Goal: Task Accomplishment & Management: Complete application form

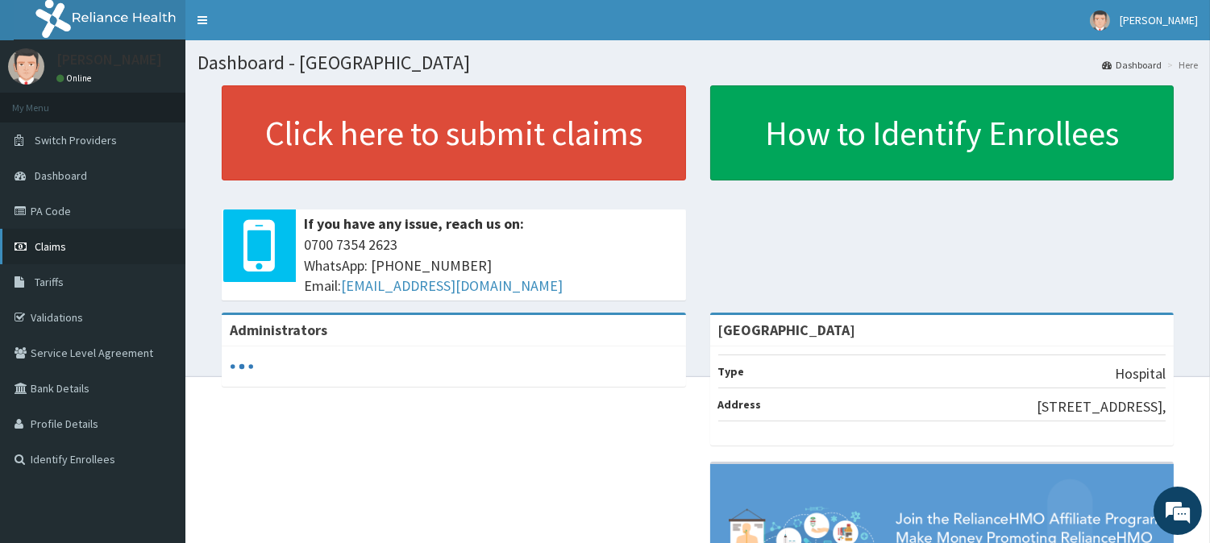
click at [114, 250] on link "Claims" at bounding box center [92, 246] width 185 height 35
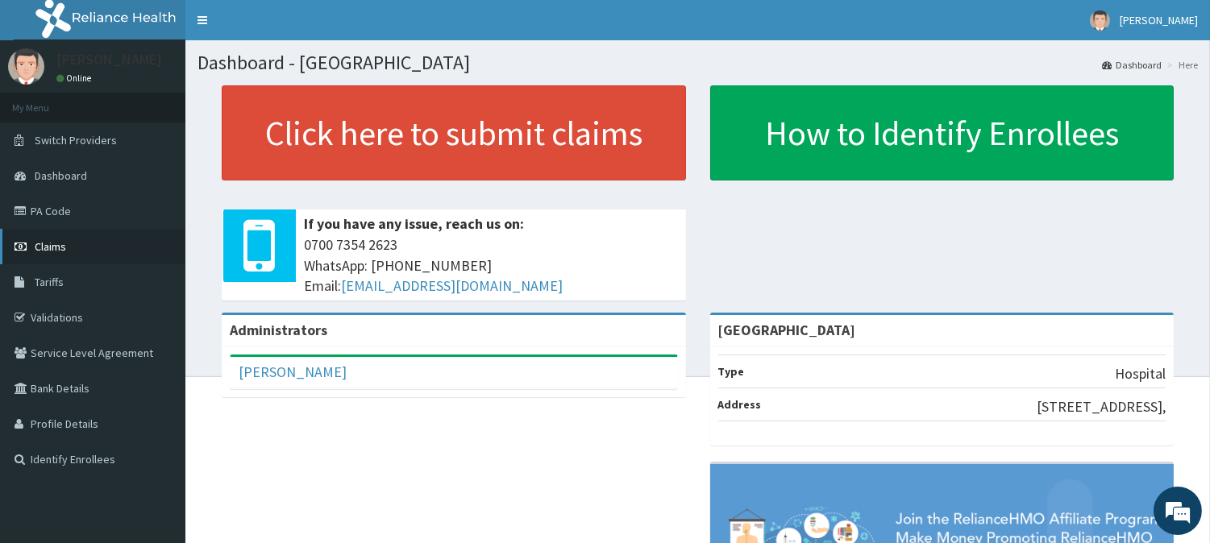
click at [77, 255] on link "Claims" at bounding box center [92, 246] width 185 height 35
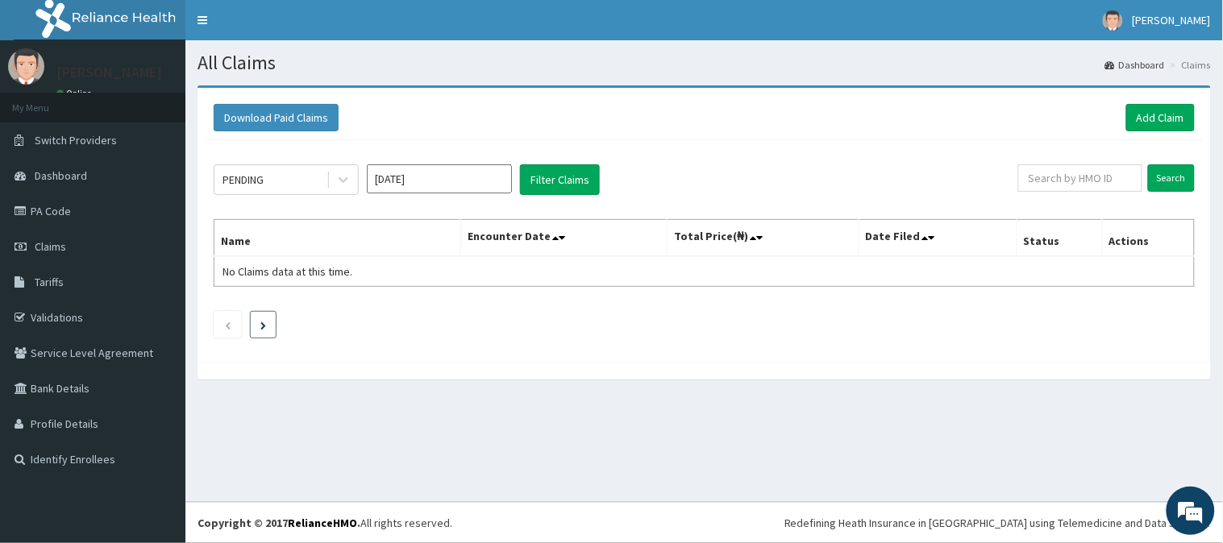
click at [254, 325] on li at bounding box center [263, 324] width 27 height 27
click at [1156, 118] on link "Add Claim" at bounding box center [1160, 117] width 69 height 27
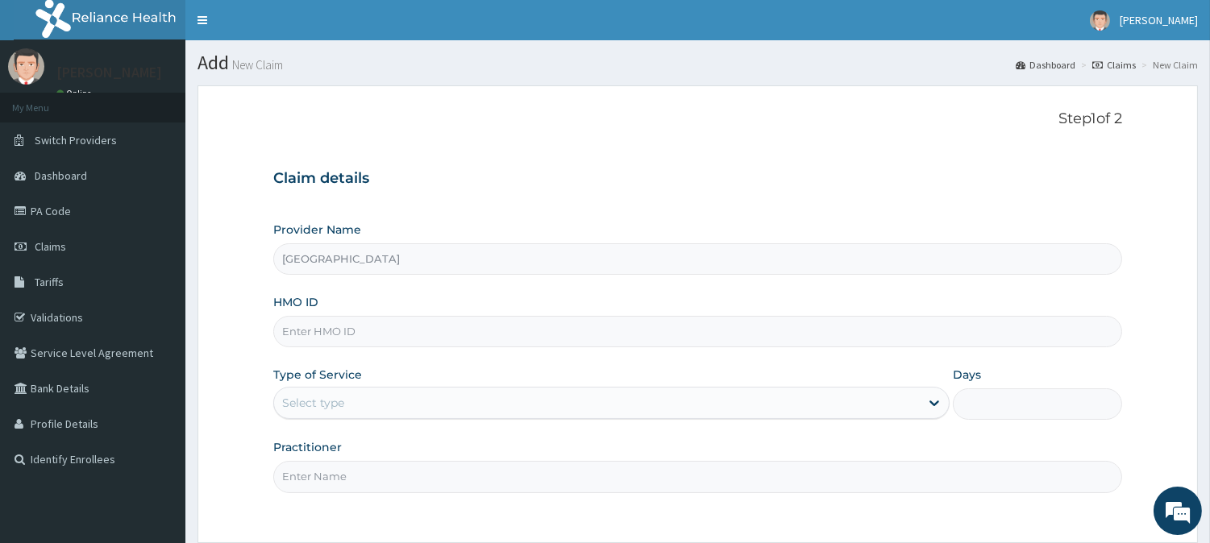
click at [533, 343] on input "HMO ID" at bounding box center [697, 331] width 849 height 31
drag, startPoint x: 701, startPoint y: 405, endPoint x: 364, endPoint y: 496, distance: 349.6
click at [364, 496] on div "Step 1 of 2 Claim details Provider Name Vigor Hospitals HMO ID Type of Service …" at bounding box center [697, 314] width 849 height 408
click at [420, 339] on input "HMO ID" at bounding box center [697, 331] width 849 height 31
type input "lbp/10211/e"
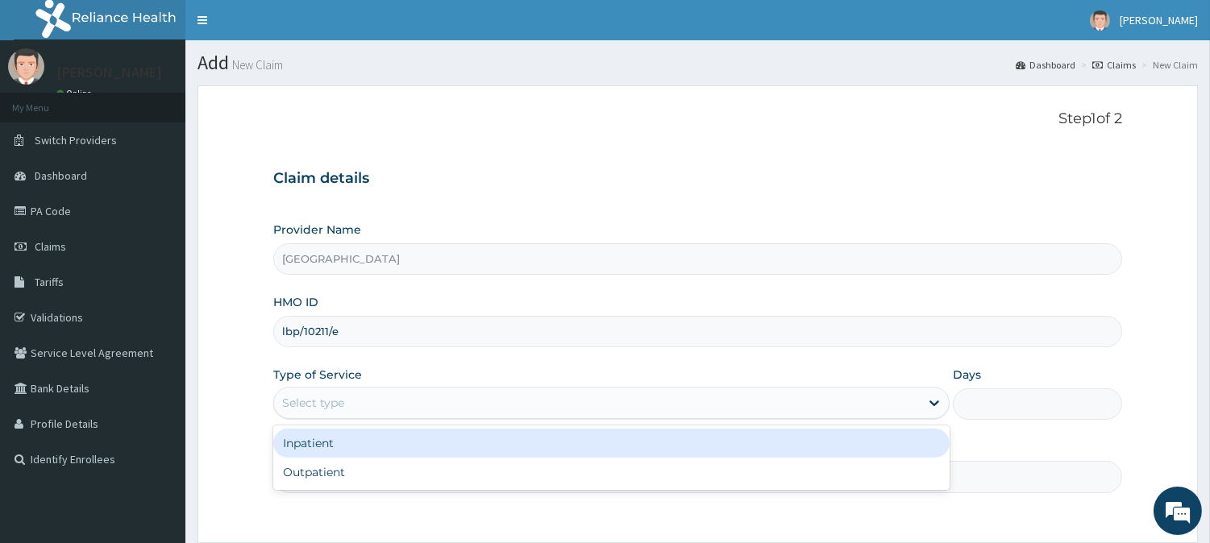
click at [667, 401] on div "Select type" at bounding box center [597, 403] width 646 height 26
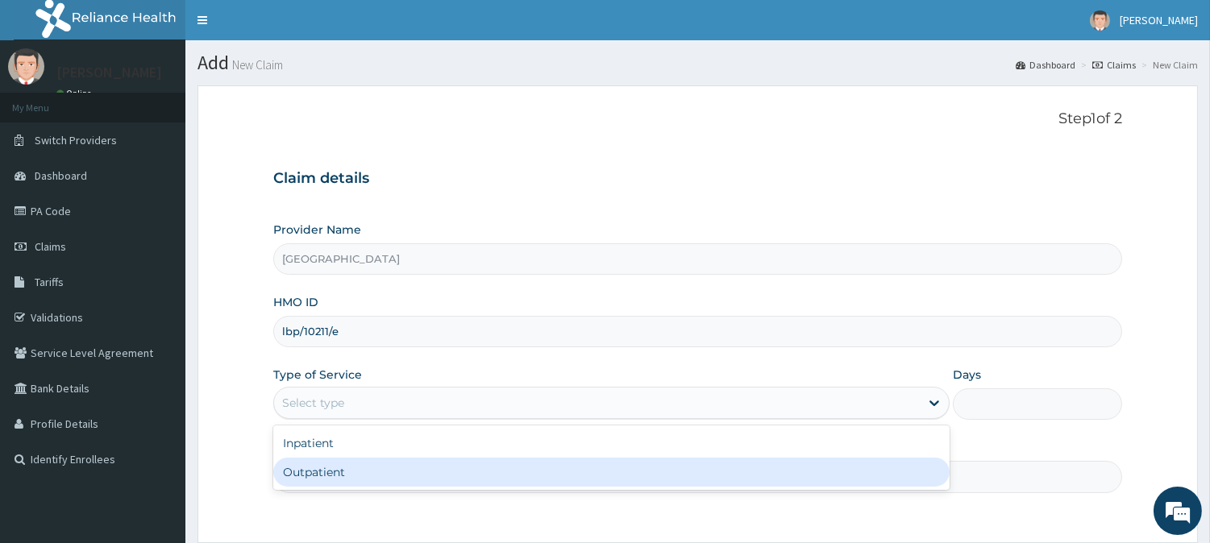
click at [551, 472] on div "Outpatient" at bounding box center [611, 472] width 676 height 29
type input "1"
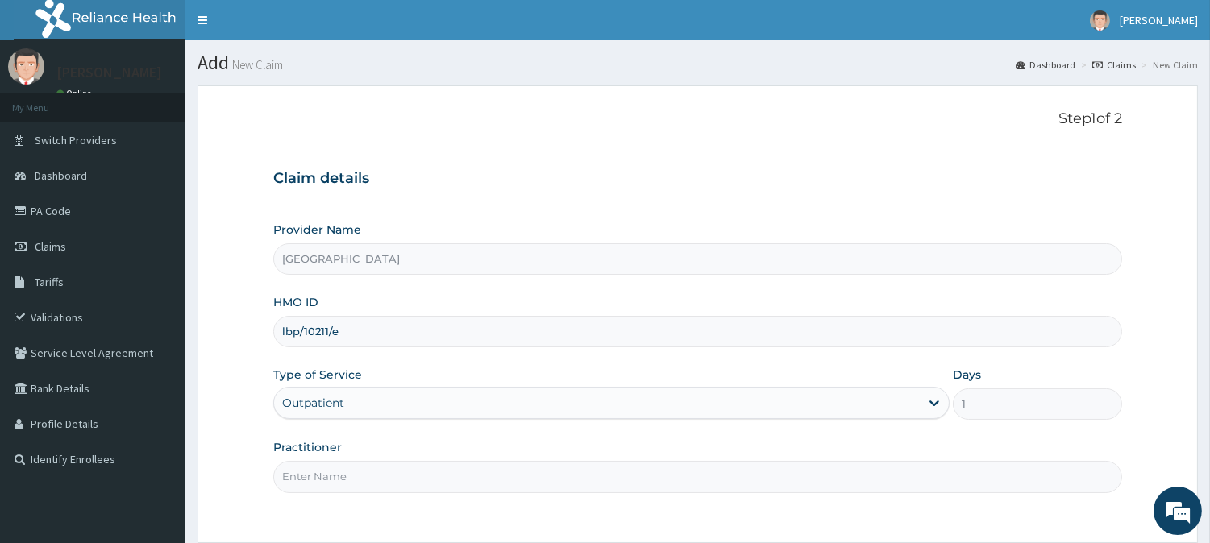
click at [544, 476] on input "Practitioner" at bounding box center [697, 476] width 849 height 31
type input "DR GABRIEL OFFOMATA"
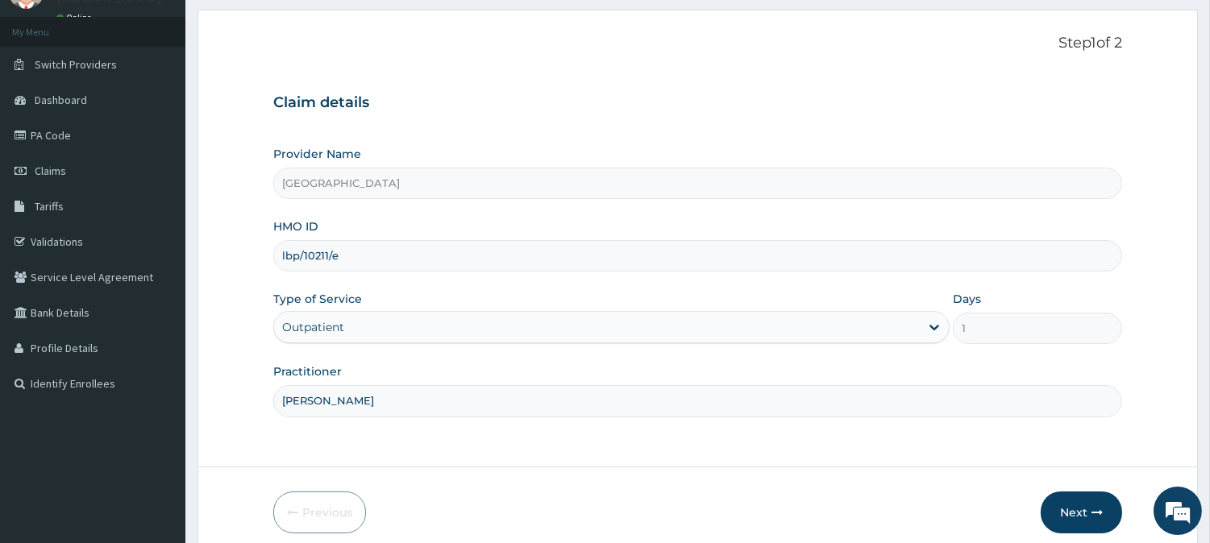
scroll to position [143, 0]
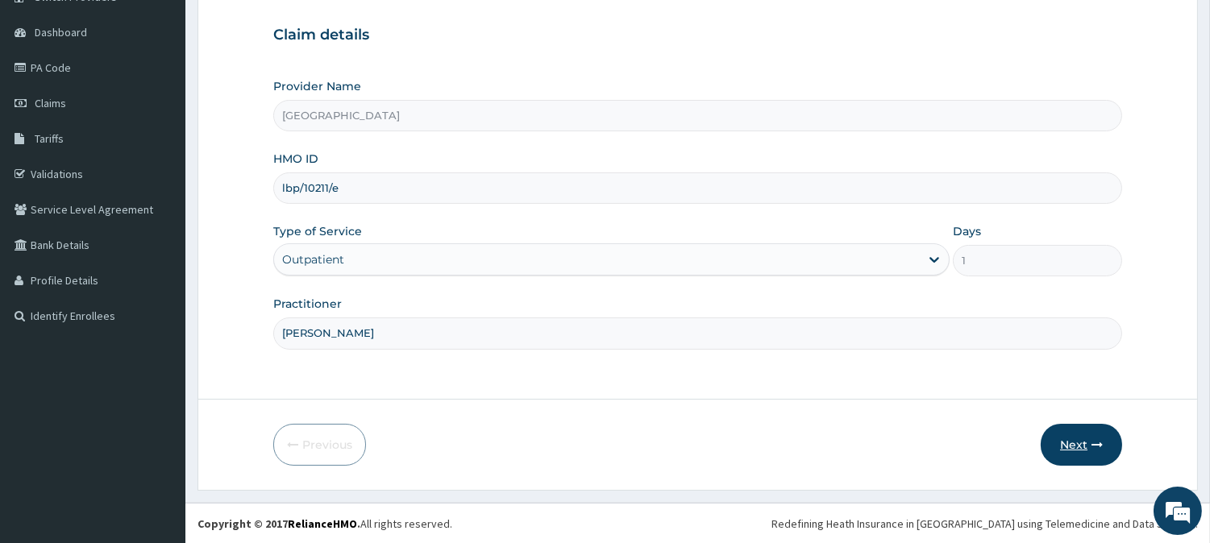
click at [1095, 461] on button "Next" at bounding box center [1081, 445] width 81 height 42
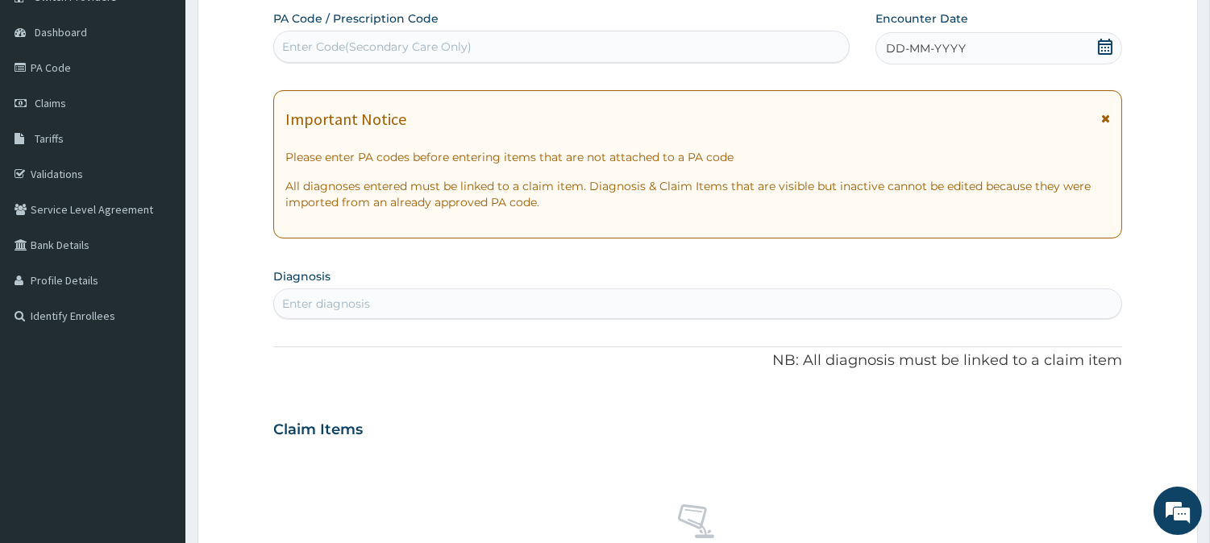
click at [950, 41] on span "DD-MM-YYYY" at bounding box center [926, 48] width 80 height 16
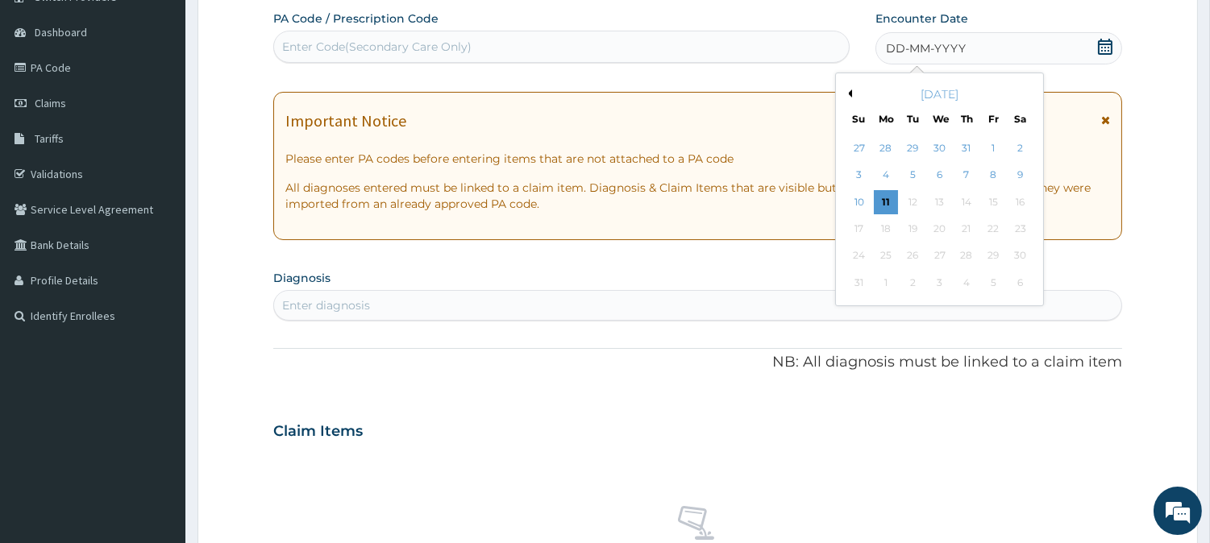
click at [850, 93] on button "Previous Month" at bounding box center [848, 93] width 8 height 8
click at [858, 231] on div "20" at bounding box center [858, 229] width 24 height 24
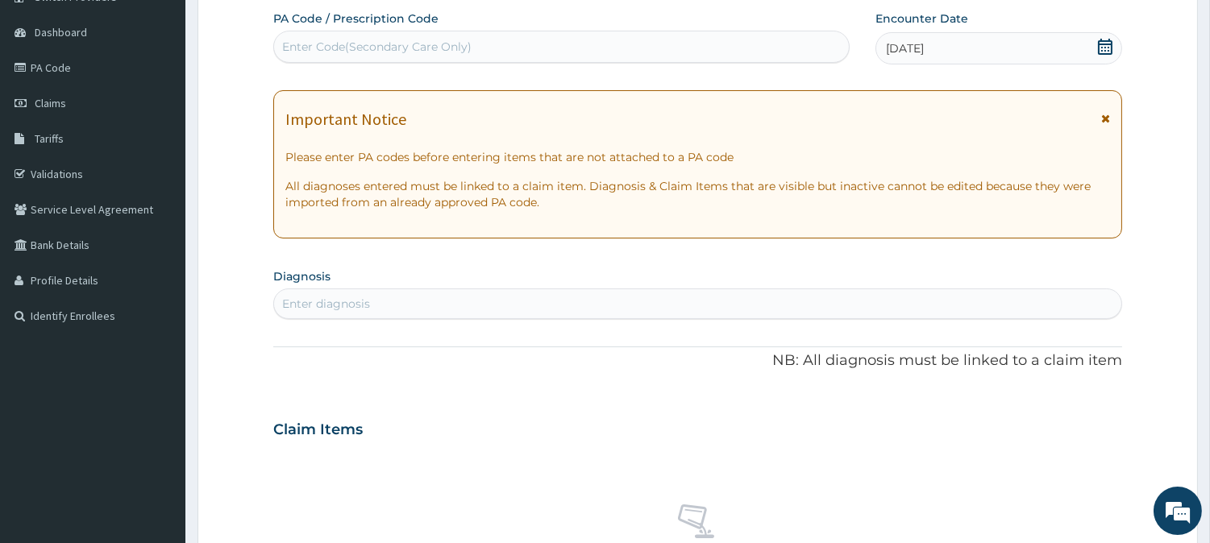
click at [366, 306] on div "Enter diagnosis" at bounding box center [326, 304] width 88 height 16
type input "m"
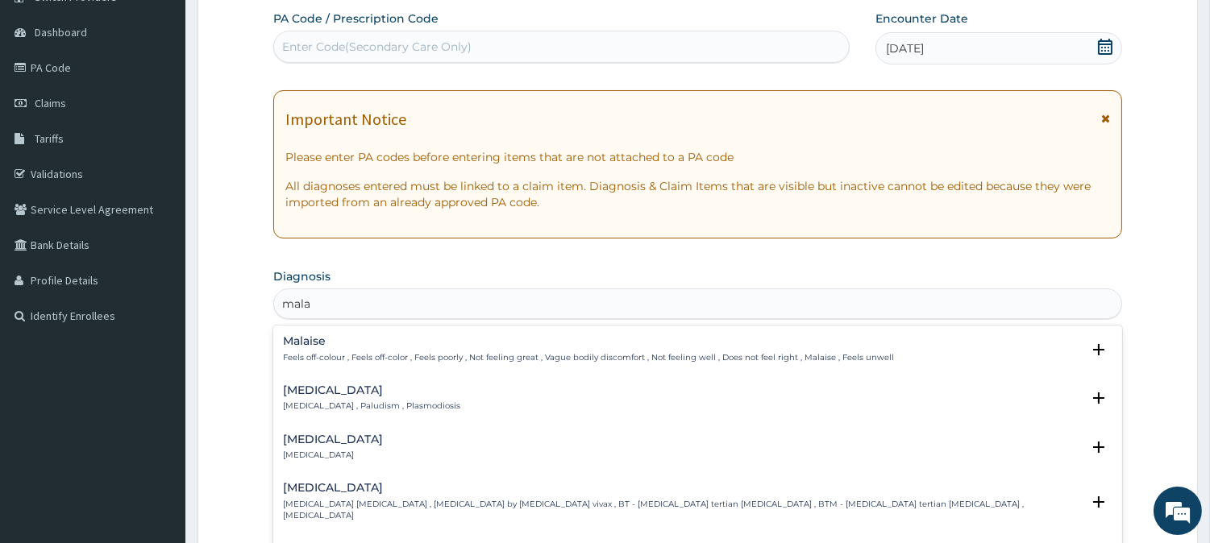
type input "malar"
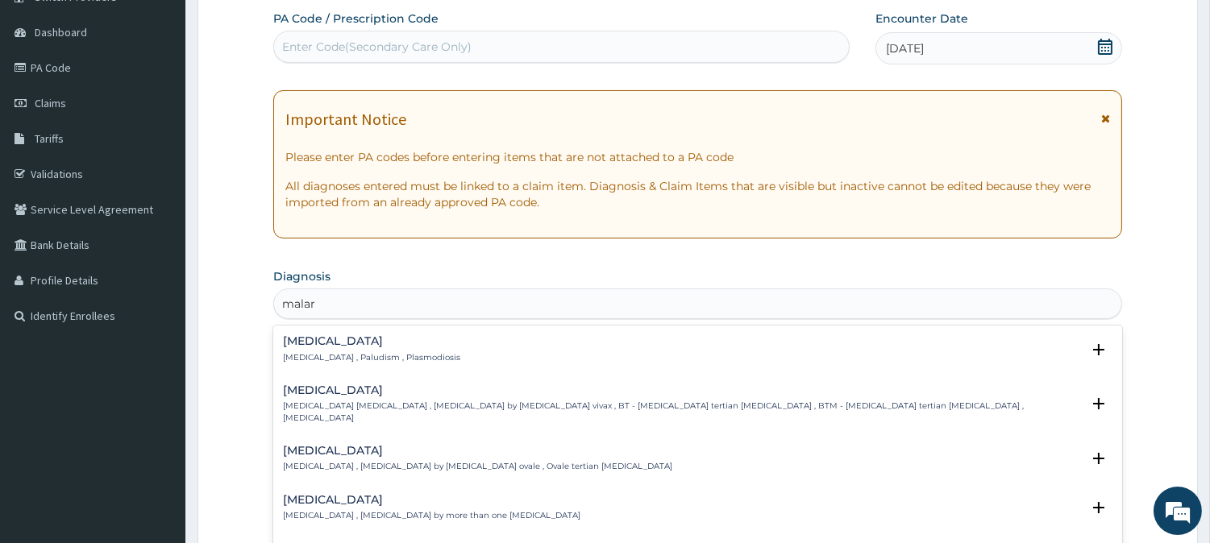
click at [317, 337] on h4 "Malaria" at bounding box center [371, 341] width 177 height 12
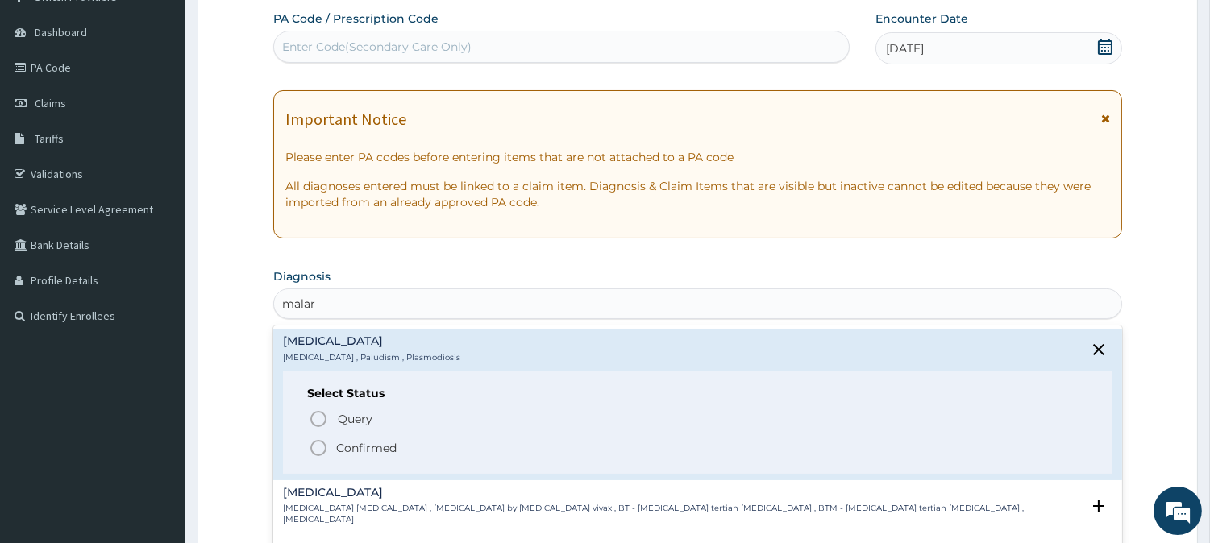
click at [324, 446] on icon "status option filled" at bounding box center [318, 447] width 19 height 19
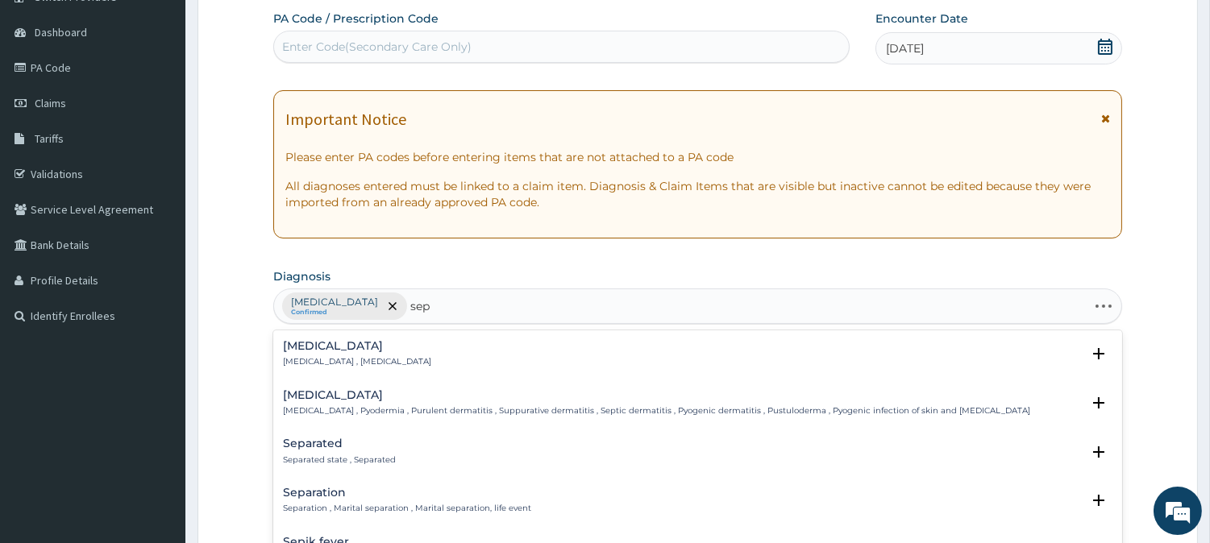
type input "seps"
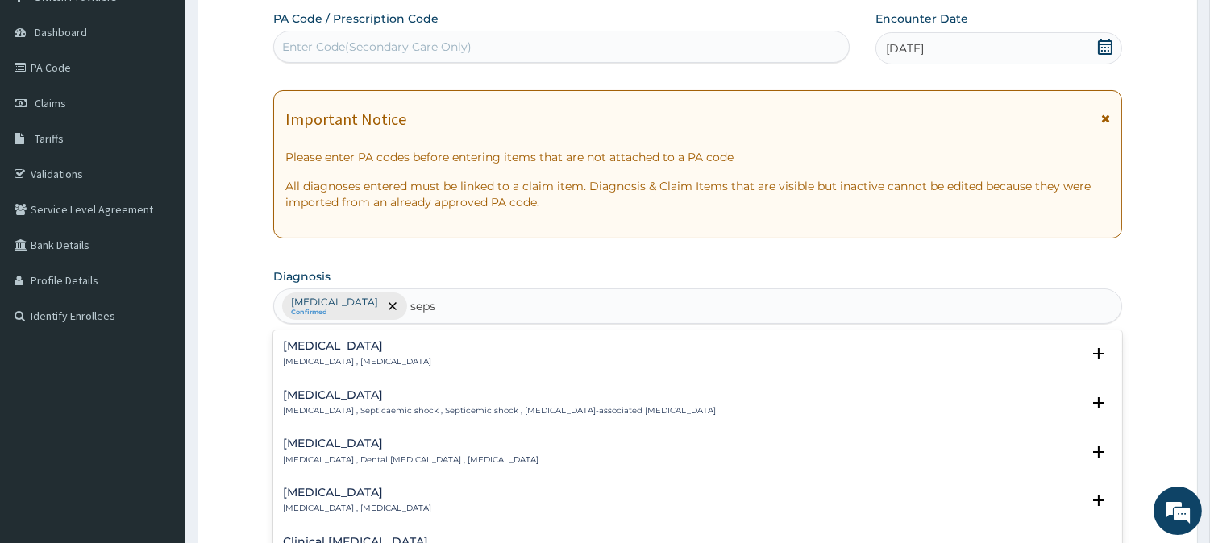
click at [302, 347] on h4 "Sepsis" at bounding box center [357, 346] width 148 height 12
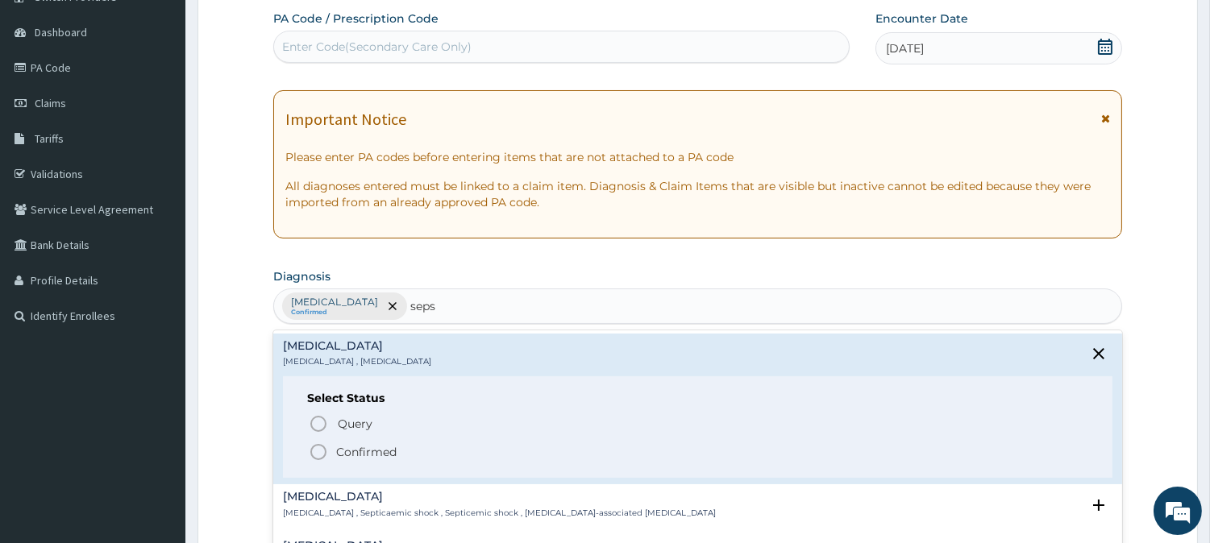
drag, startPoint x: 329, startPoint y: 456, endPoint x: 321, endPoint y: 459, distance: 8.7
click at [321, 459] on span "Confirmed" at bounding box center [698, 452] width 779 height 19
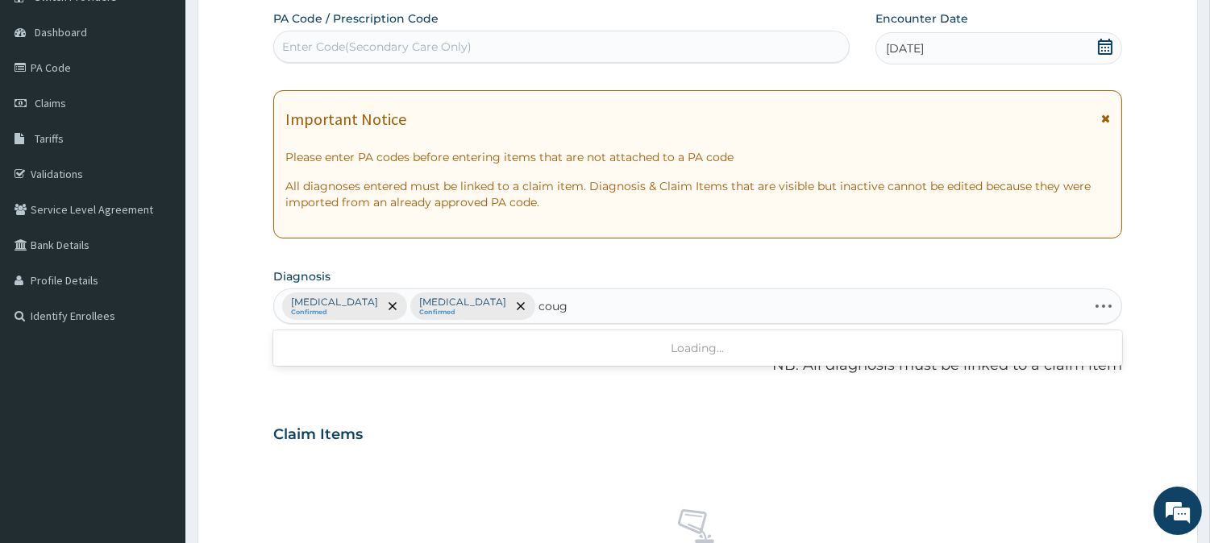
type input "cough"
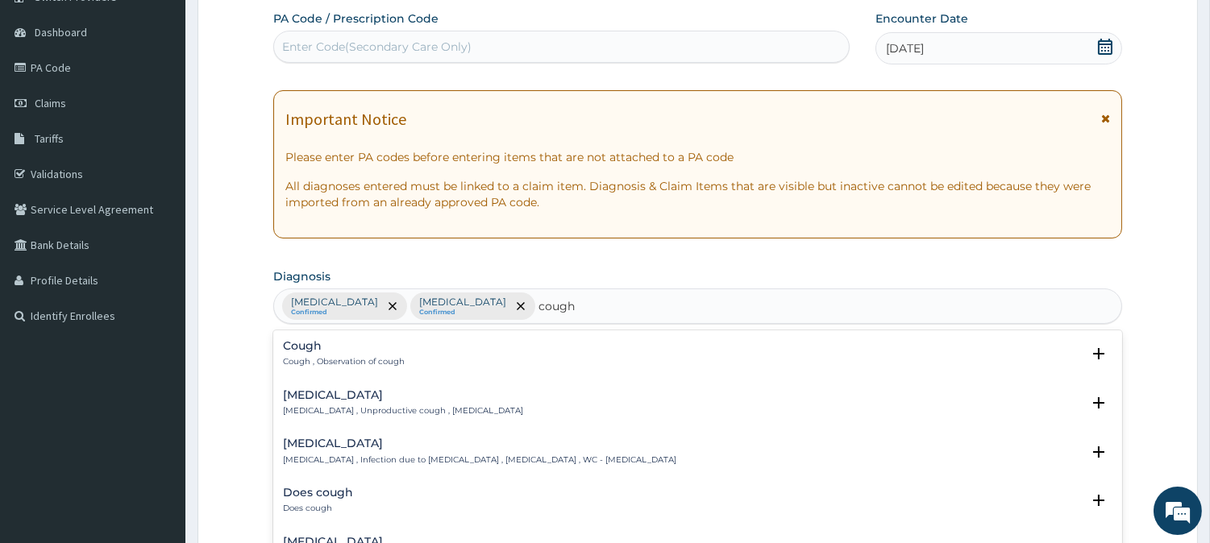
click at [309, 365] on p "Cough , Observation of cough" at bounding box center [344, 361] width 122 height 11
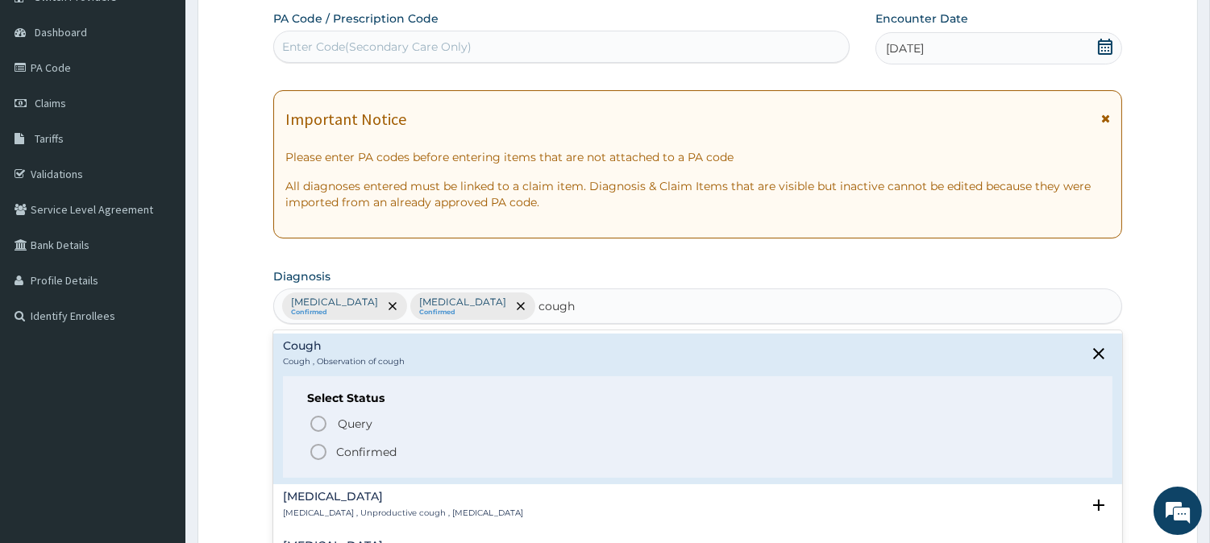
click at [317, 460] on icon "status option filled" at bounding box center [318, 452] width 19 height 19
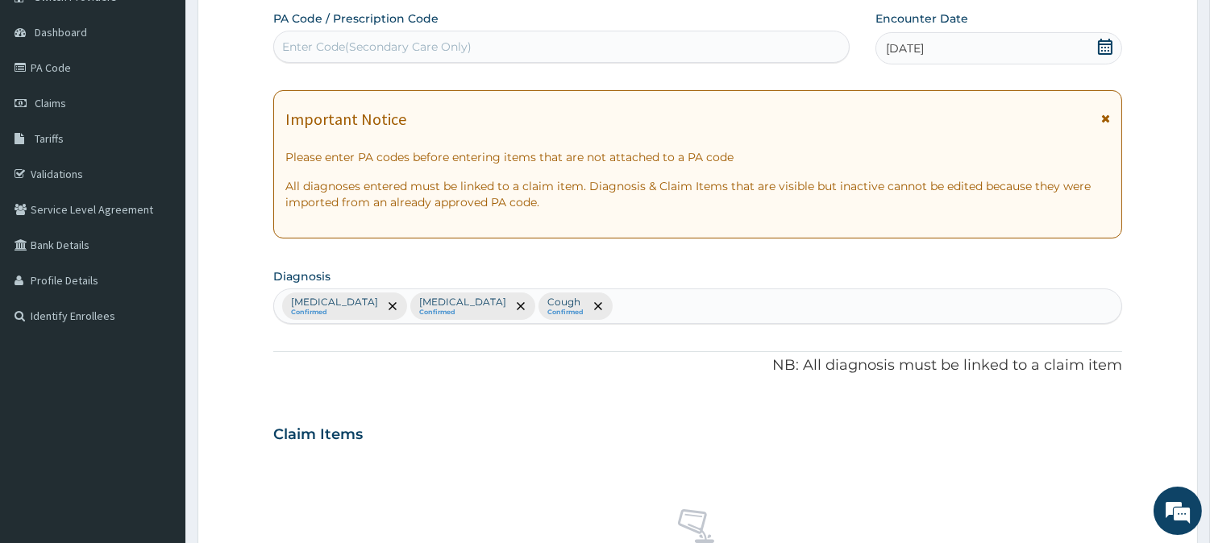
scroll to position [502, 0]
